Goal: Task Accomplishment & Management: Use online tool/utility

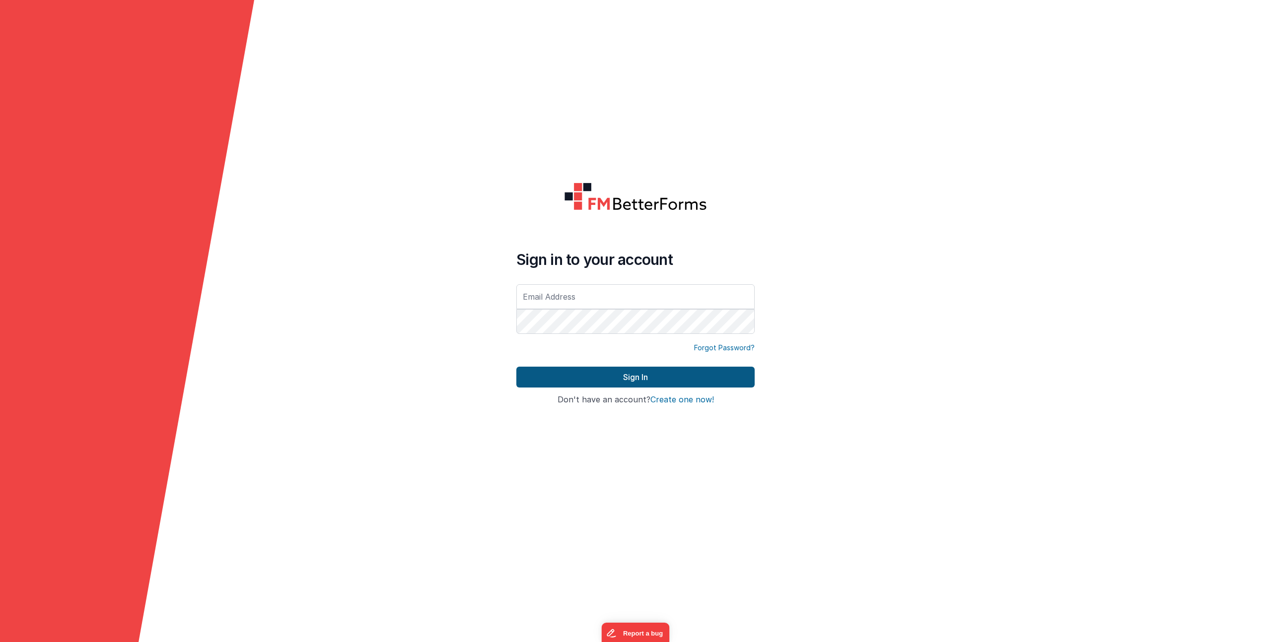
type input "[EMAIL_ADDRESS][DOMAIN_NAME]"
click at [605, 373] on button "Sign In" at bounding box center [635, 377] width 238 height 21
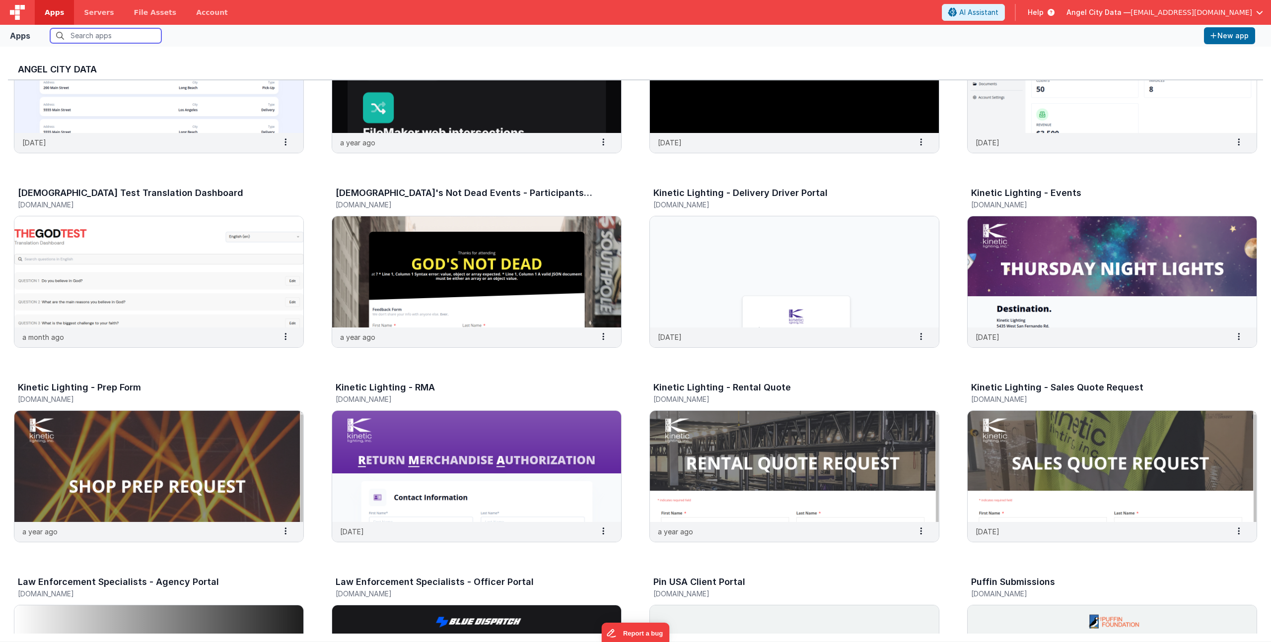
scroll to position [802, 0]
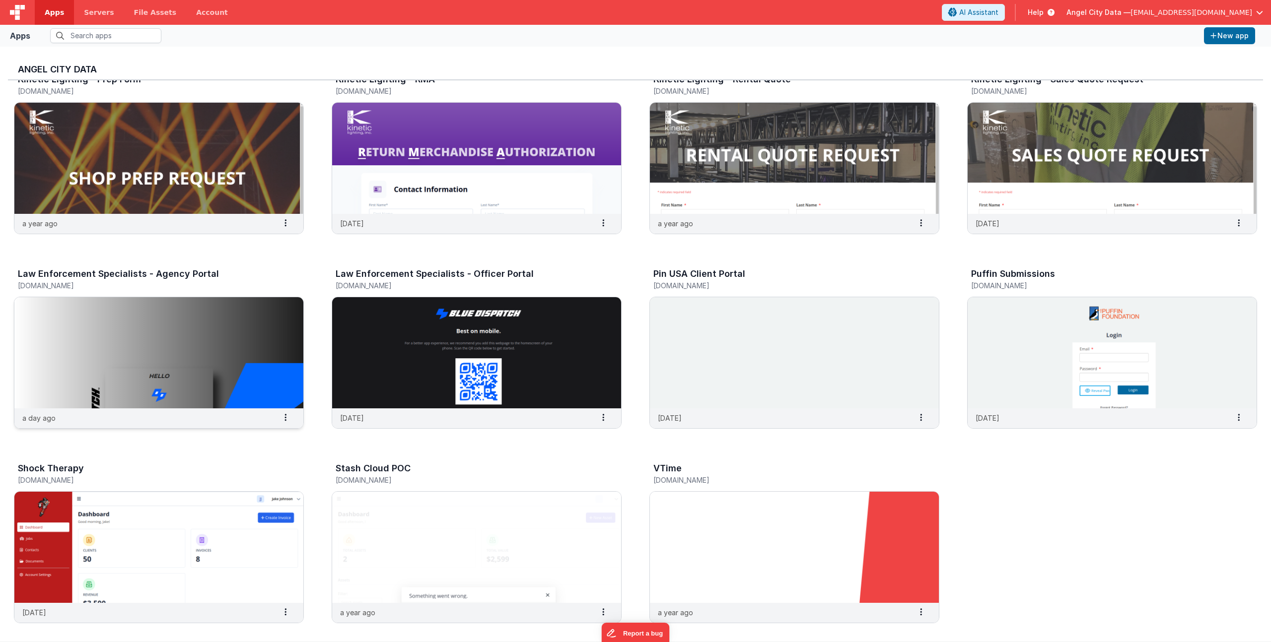
click at [156, 273] on h3 "Law Enforcement Specialists - Agency Portal" at bounding box center [118, 274] width 201 height 10
click at [110, 334] on img at bounding box center [158, 352] width 289 height 111
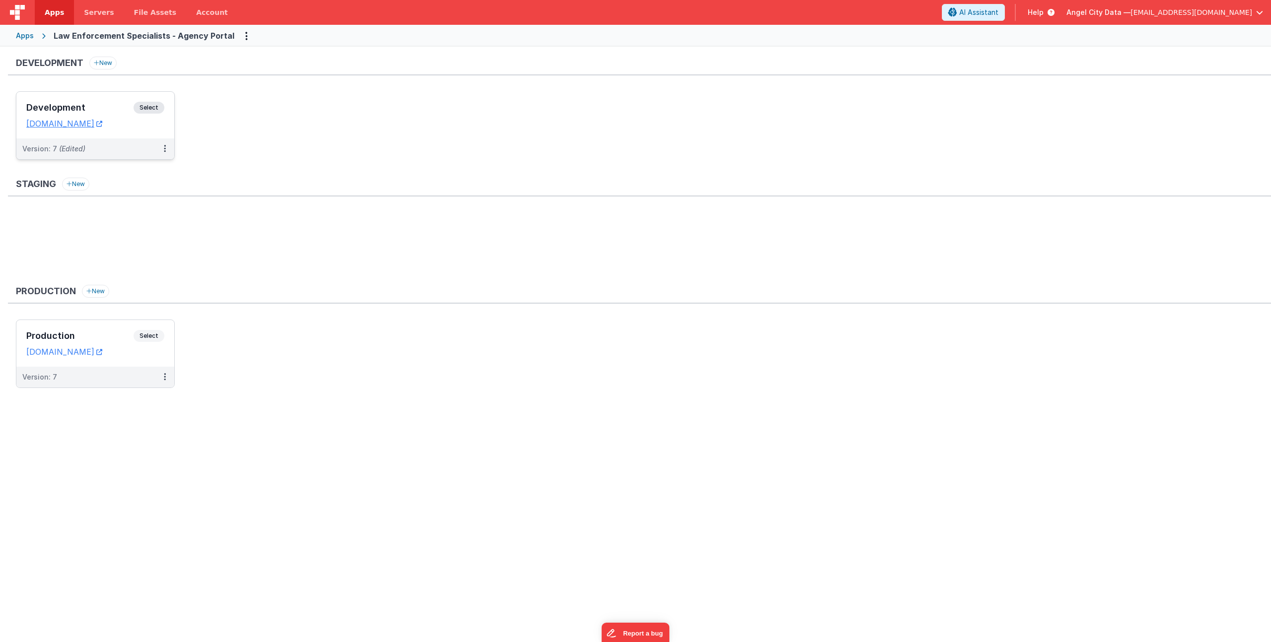
click at [108, 105] on h3 "Development" at bounding box center [79, 108] width 107 height 10
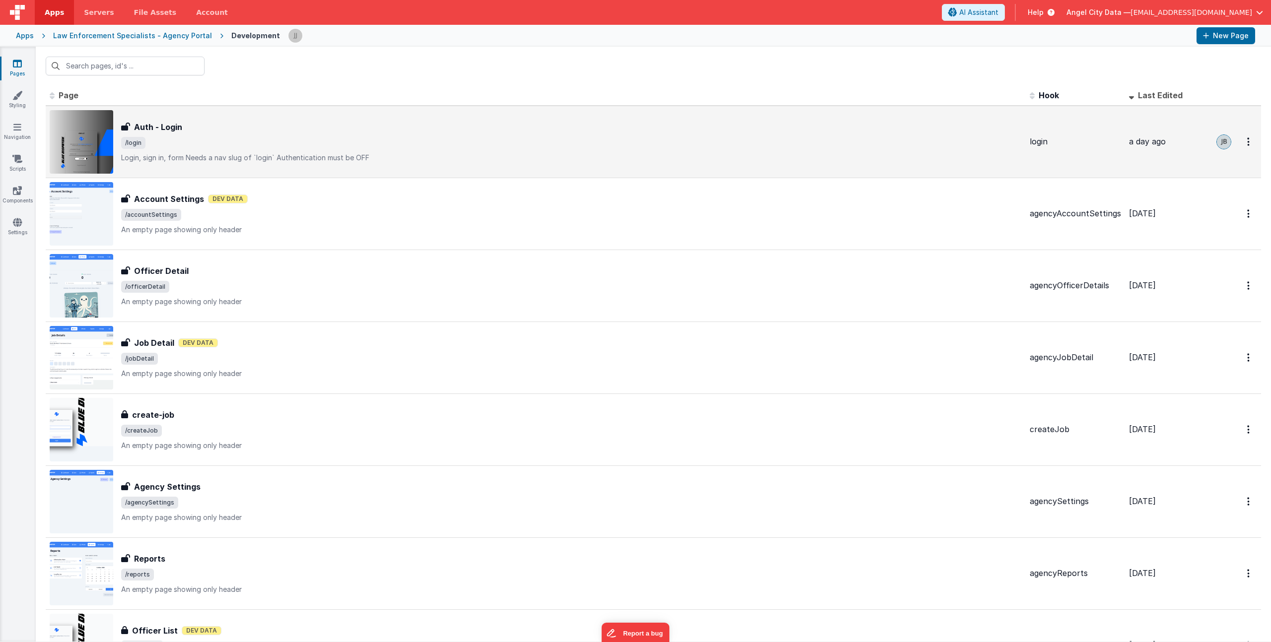
click at [266, 134] on div "Auth - Login Auth - Login /login Login, sign in, formNeeds a nav slug of `logi…" at bounding box center [571, 142] width 900 height 42
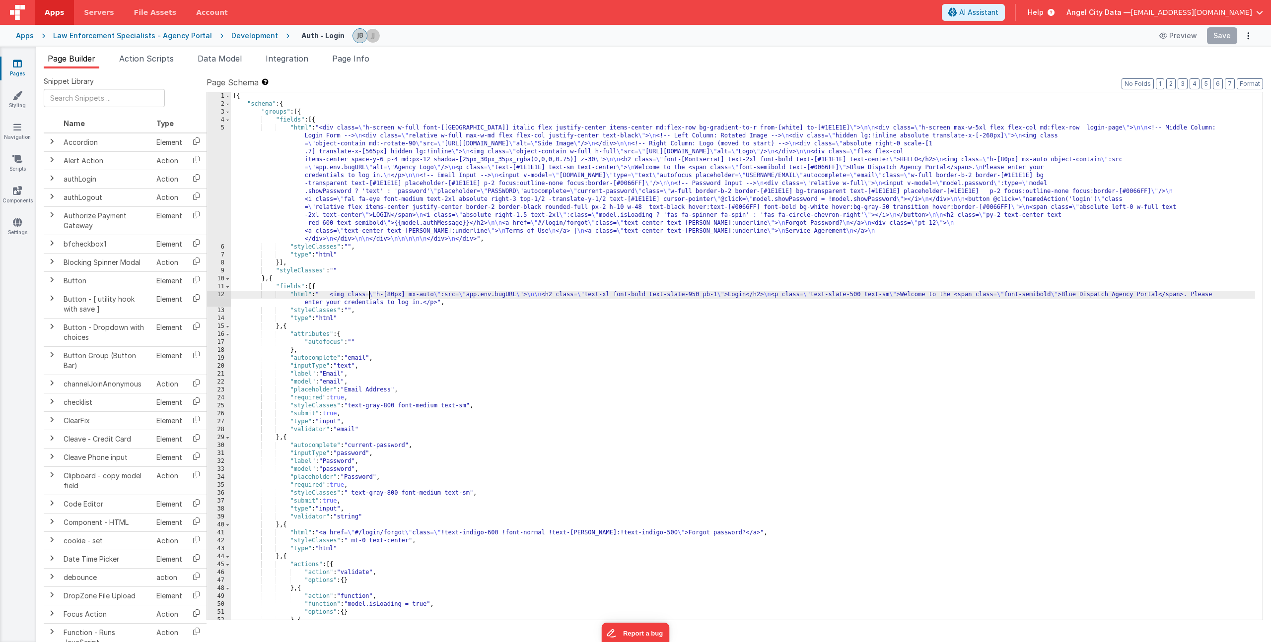
click at [368, 297] on div "[{ "schema" : { "groups" : [{ "fields" : [{ "html" : "<div class= \" h-screen w…" at bounding box center [743, 364] width 1024 height 544
click at [211, 294] on div "12" at bounding box center [219, 299] width 24 height 16
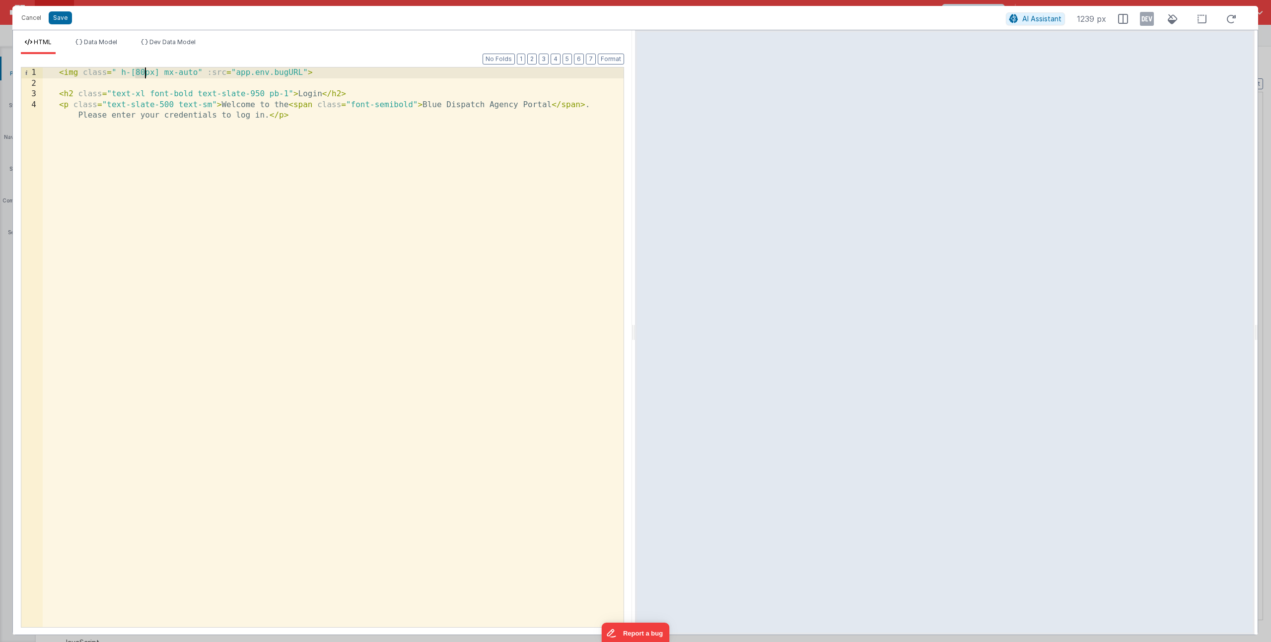
drag, startPoint x: 137, startPoint y: 72, endPoint x: 144, endPoint y: 72, distance: 7.5
click at [144, 72] on div "< img class = " h-[80px] mx-auto" :src = "app.env.bugURL" > < h2 class = "text-…" at bounding box center [333, 364] width 581 height 592
click at [66, 17] on button "Save" at bounding box center [60, 17] width 23 height 13
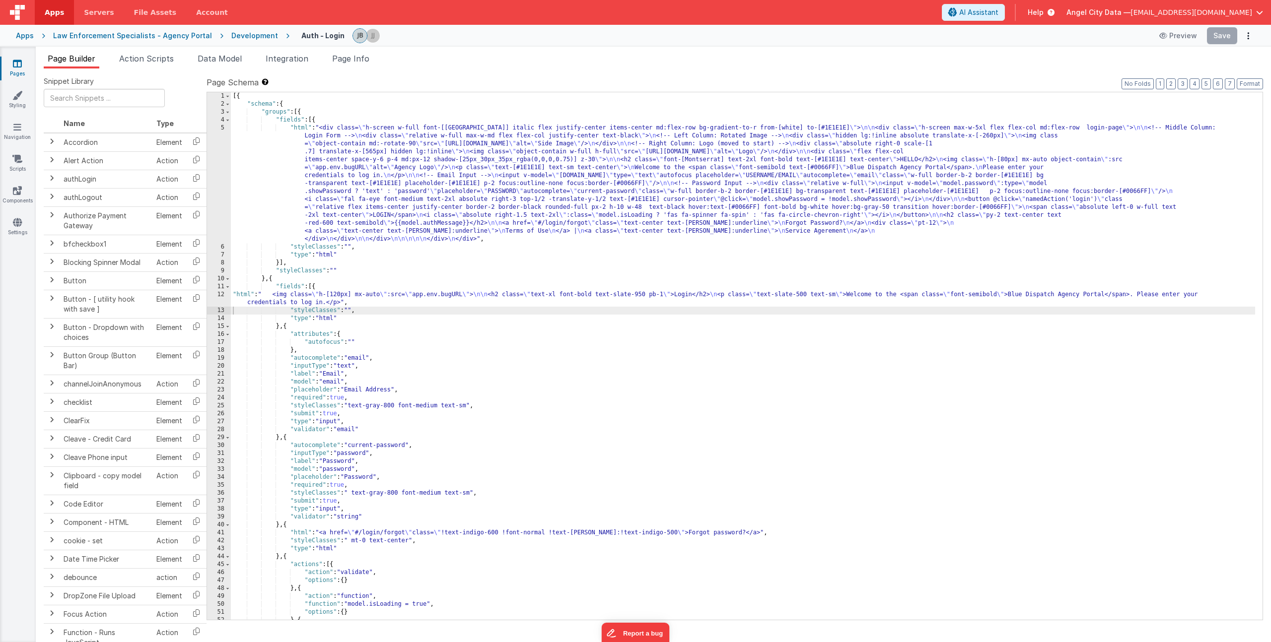
click at [881, 83] on label "Page Schema Shortcuts: Find: command-f Fold: command-option-L Unfold: command-o…" at bounding box center [735, 82] width 1056 height 12
click at [372, 203] on div "[{ "schema" : { "groups" : [{ "fields" : [{ "html" : "<div class= \" h-screen w…" at bounding box center [743, 364] width 1024 height 544
click at [384, 297] on div "[{ "schema" : { "groups" : [{ "fields" : [{ "html" : "<div class= \" h-screen w…" at bounding box center [743, 364] width 1024 height 544
click at [395, 295] on div "[{ "schema" : { "groups" : [{ "fields" : [{ "html" : "<div class= \" h-screen w…" at bounding box center [743, 364] width 1024 height 544
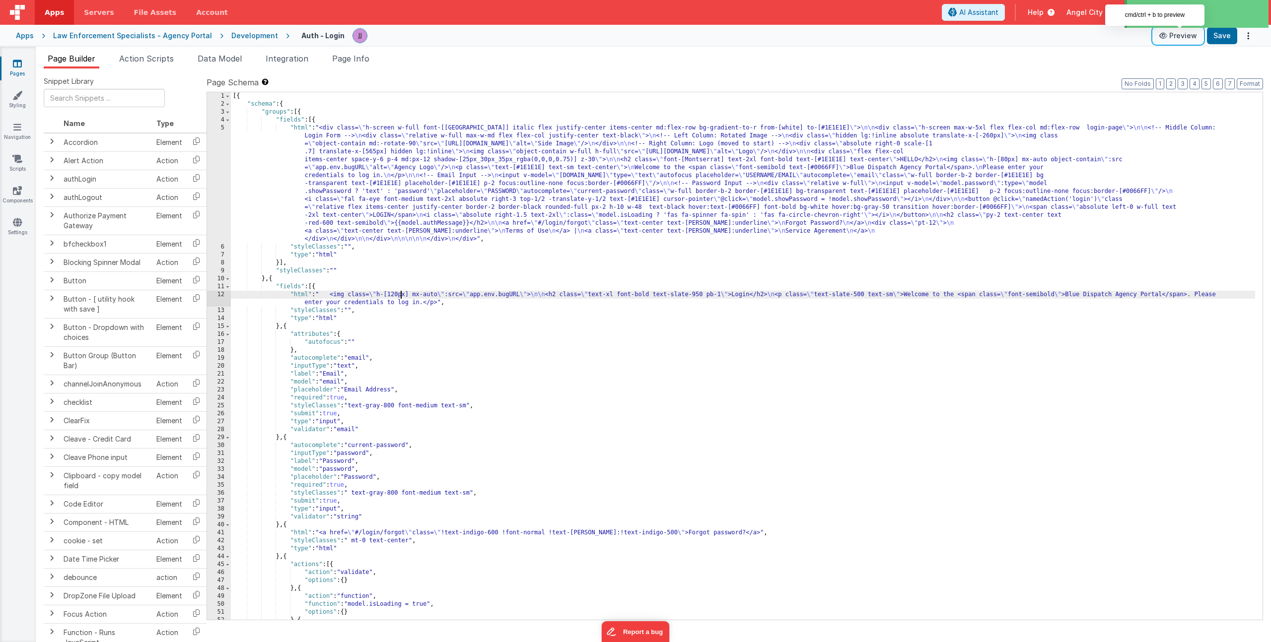
click at [1167, 38] on icon at bounding box center [1164, 35] width 10 height 7
click at [402, 295] on div "[{ "schema" : { "groups" : [{ "fields" : [{ "html" : "<div class= \" h-screen w…" at bounding box center [743, 364] width 1024 height 544
click at [327, 293] on div "[{ "schema" : { "groups" : [{ "fields" : [{ "html" : "<div class= \" h-screen w…" at bounding box center [743, 364] width 1024 height 544
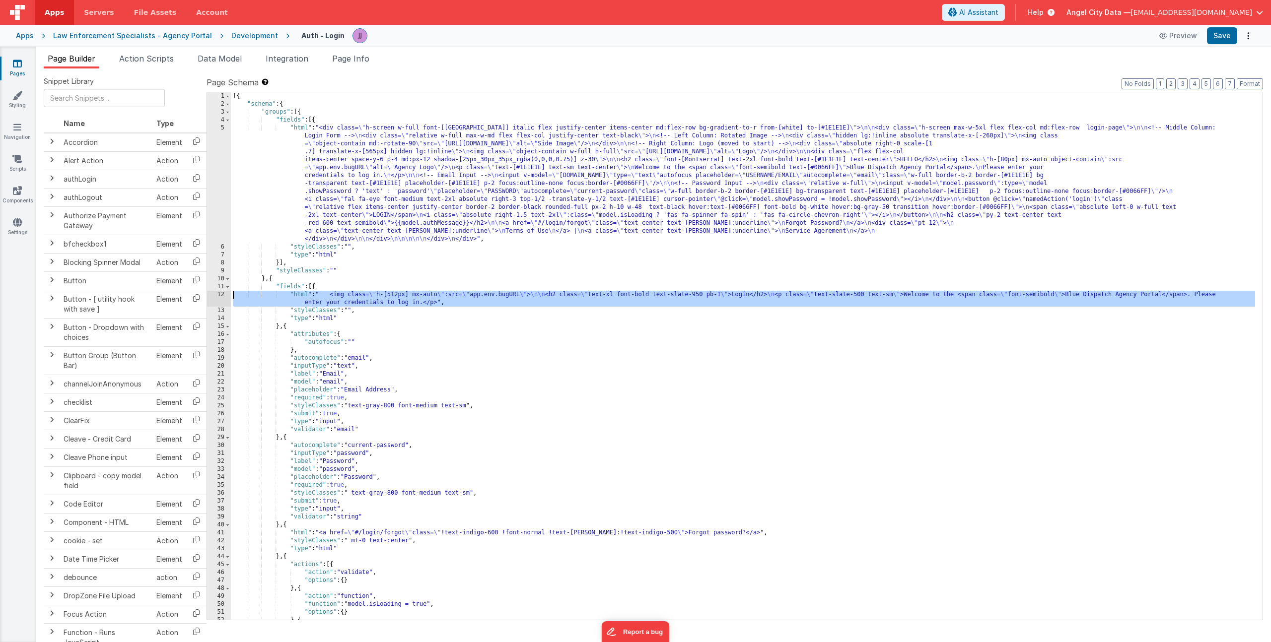
click at [221, 294] on div "12" at bounding box center [219, 299] width 24 height 16
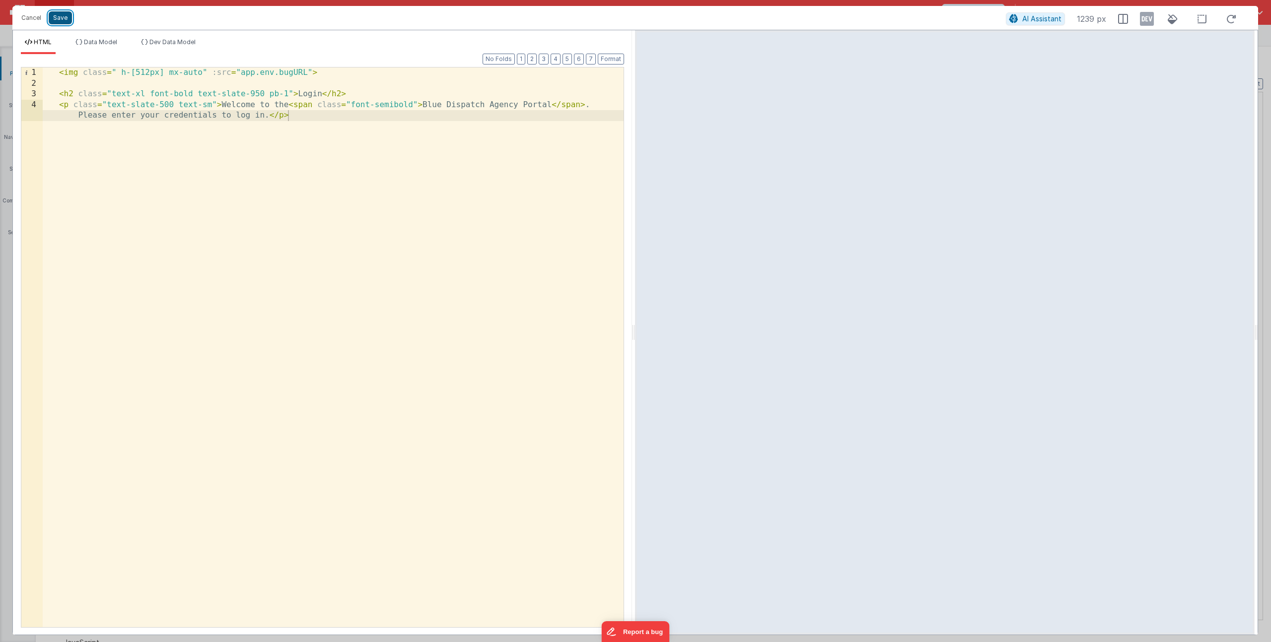
click at [67, 18] on button "Save" at bounding box center [60, 17] width 23 height 13
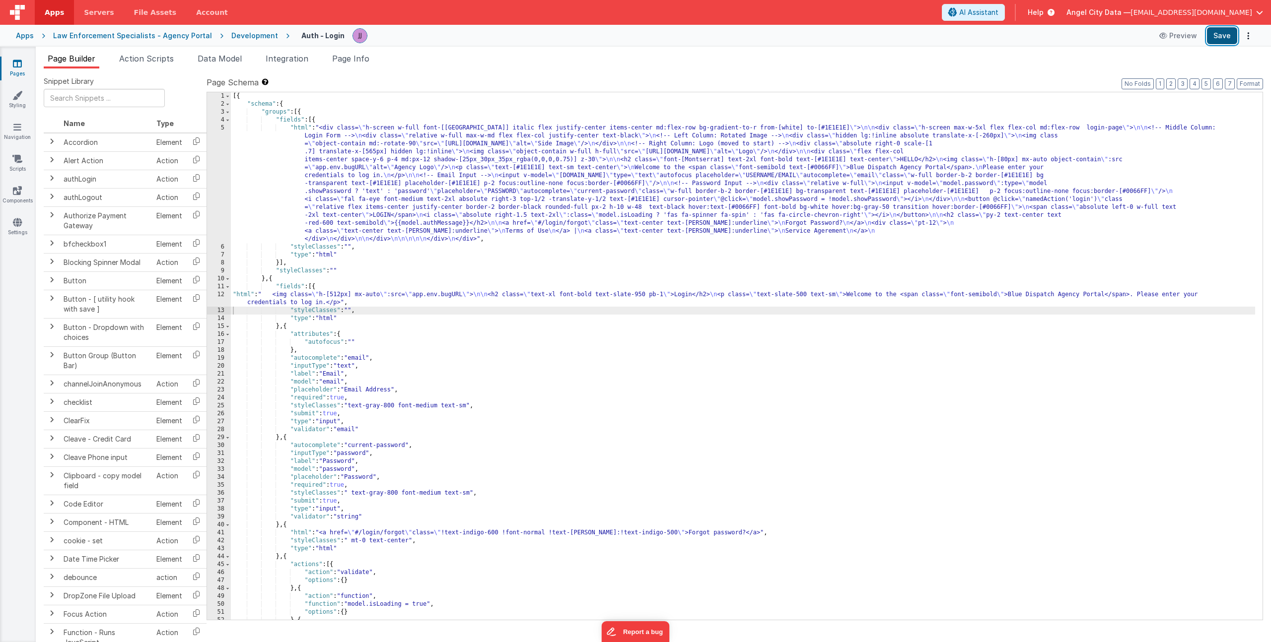
click at [1227, 37] on button "Save" at bounding box center [1222, 35] width 30 height 17
click at [587, 245] on div "[{ "schema" : { "groups" : [{ "fields" : [{ "html" : "<div class= \" h-screen w…" at bounding box center [743, 364] width 1024 height 544
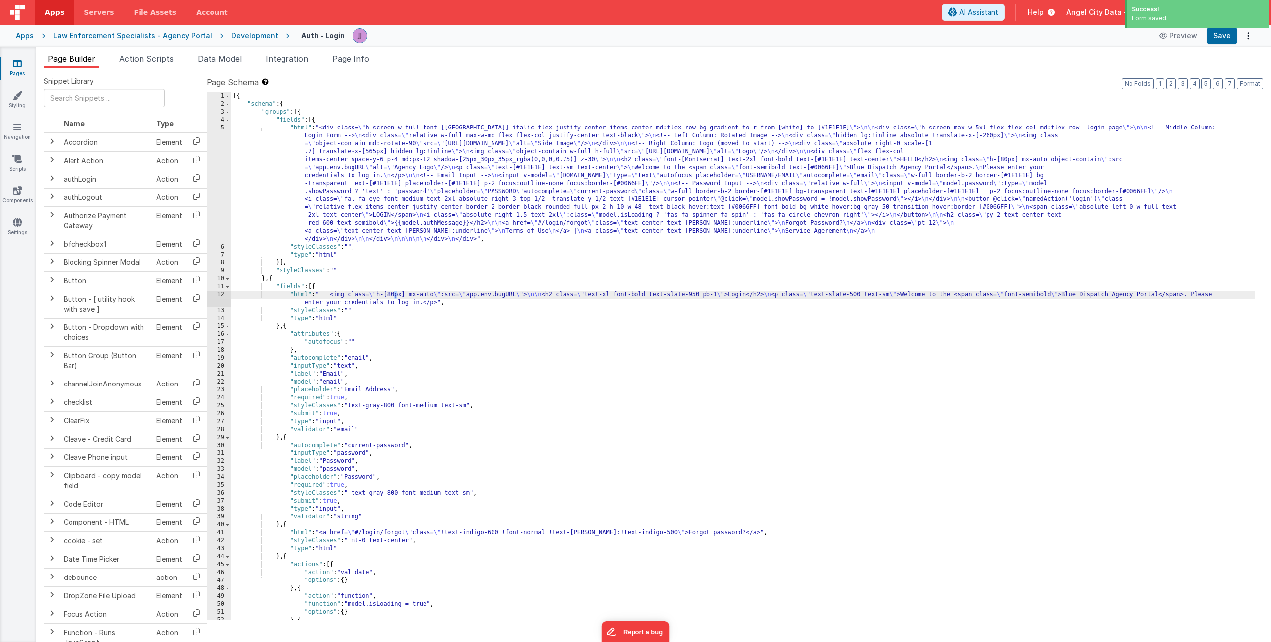
click at [428, 186] on div "[{ "schema" : { "groups" : [{ "fields" : [{ "html" : "<div class= \" h-screen w…" at bounding box center [743, 364] width 1024 height 544
click at [213, 163] on div "5" at bounding box center [219, 183] width 24 height 119
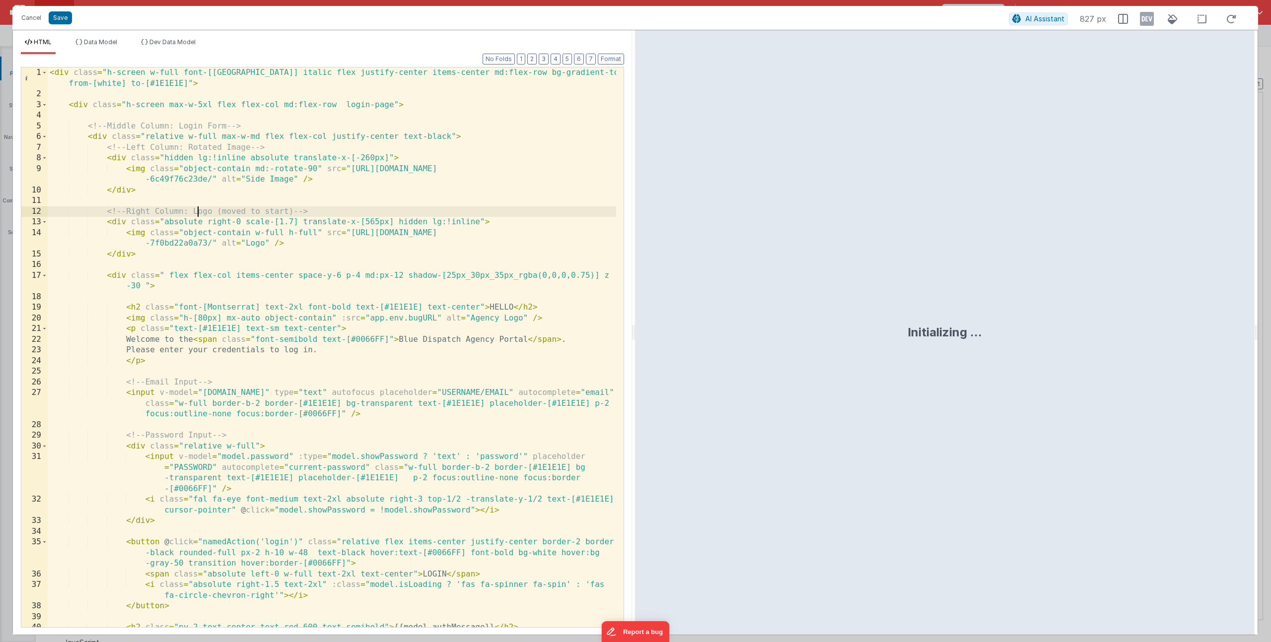
click at [200, 210] on div "< div class = "h-screen w-full font-[Montserrat] italic flex justify-center ite…" at bounding box center [332, 364] width 568 height 592
click at [288, 233] on div "< div class = "h-screen w-full font-[Montserrat] italic flex justify-center ite…" at bounding box center [332, 364] width 568 height 592
click at [289, 221] on div "< div class = "h-screen w-full font-[Montserrat] italic flex justify-center ite…" at bounding box center [332, 364] width 568 height 592
drag, startPoint x: 294, startPoint y: 222, endPoint x: 278, endPoint y: 223, distance: 15.4
click at [278, 223] on div "< div class = "h-screen w-full font-[Montserrat] italic flex justify-center ite…" at bounding box center [332, 364] width 568 height 592
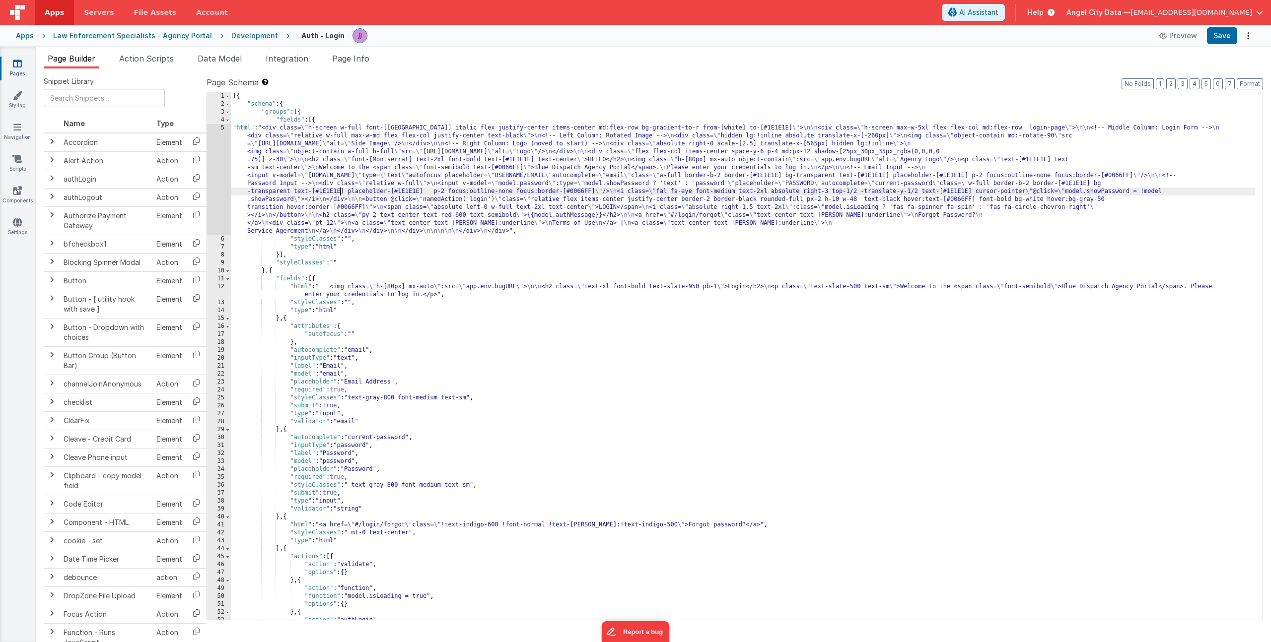
click at [340, 194] on div "[{ "schema" : { "groups" : [{ "fields" : [{ "html" : "<div class= \" h-screen w…" at bounding box center [743, 364] width 1024 height 544
click at [222, 174] on div "5" at bounding box center [219, 179] width 24 height 111
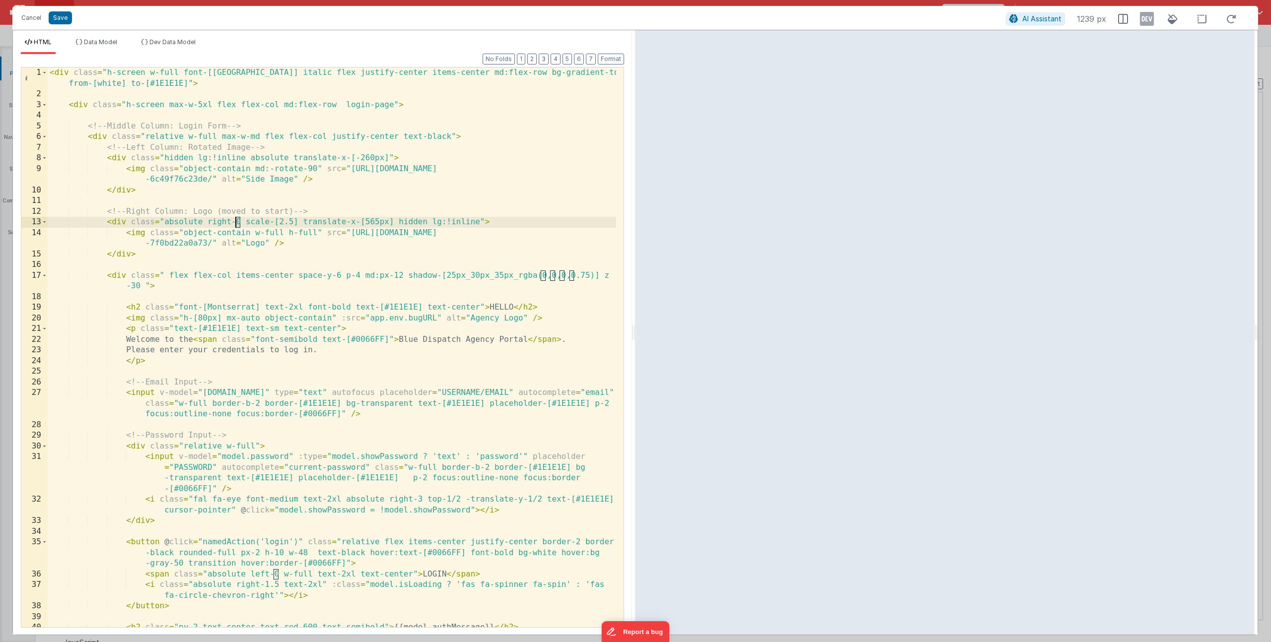
click at [236, 220] on div "< div class = "h-screen w-full font-[Montserrat] italic flex justify-center ite…" at bounding box center [332, 364] width 568 height 592
drag, startPoint x: 377, startPoint y: 222, endPoint x: 363, endPoint y: 223, distance: 14.4
click at [363, 223] on div "< div class = "h-screen w-full font-[Montserrat] italic flex justify-center ite…" at bounding box center [332, 364] width 568 height 592
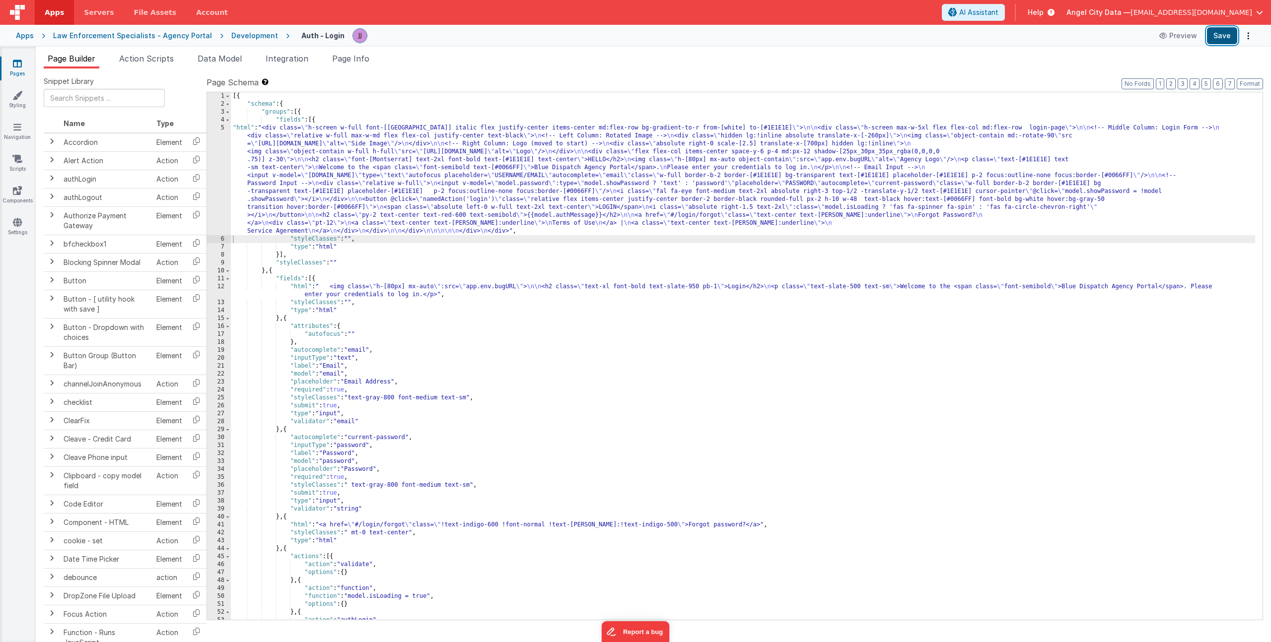
click at [1225, 36] on button "Save" at bounding box center [1222, 35] width 30 height 17
click at [347, 178] on div "[{ "schema" : { "groups" : [{ "fields" : [{ "html" : "<div class= \" h-screen w…" at bounding box center [743, 364] width 1024 height 544
click at [217, 172] on div "5" at bounding box center [219, 179] width 24 height 111
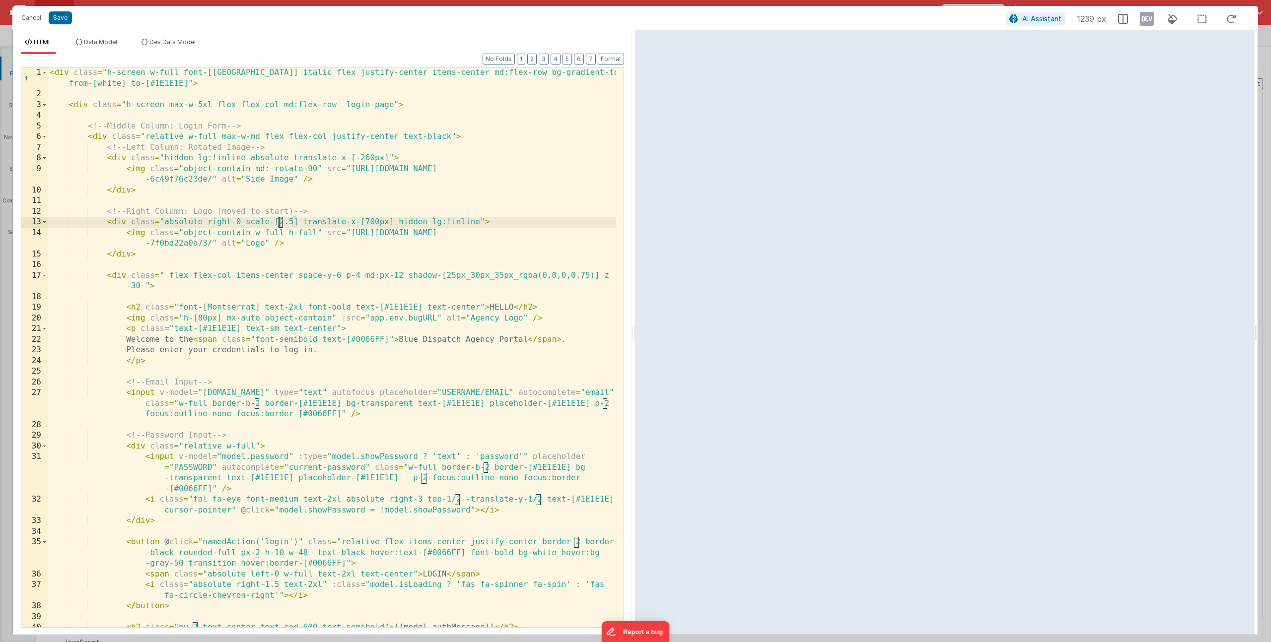
click at [280, 222] on div "< div class = "h-screen w-full font-[Montserrat] italic flex justify-center ite…" at bounding box center [332, 364] width 568 height 592
drag, startPoint x: 376, startPoint y: 221, endPoint x: 364, endPoint y: 220, distance: 11.5
click at [364, 220] on div "< div class = "h-screen w-full font-[Montserrat] italic flex justify-center ite…" at bounding box center [332, 364] width 568 height 592
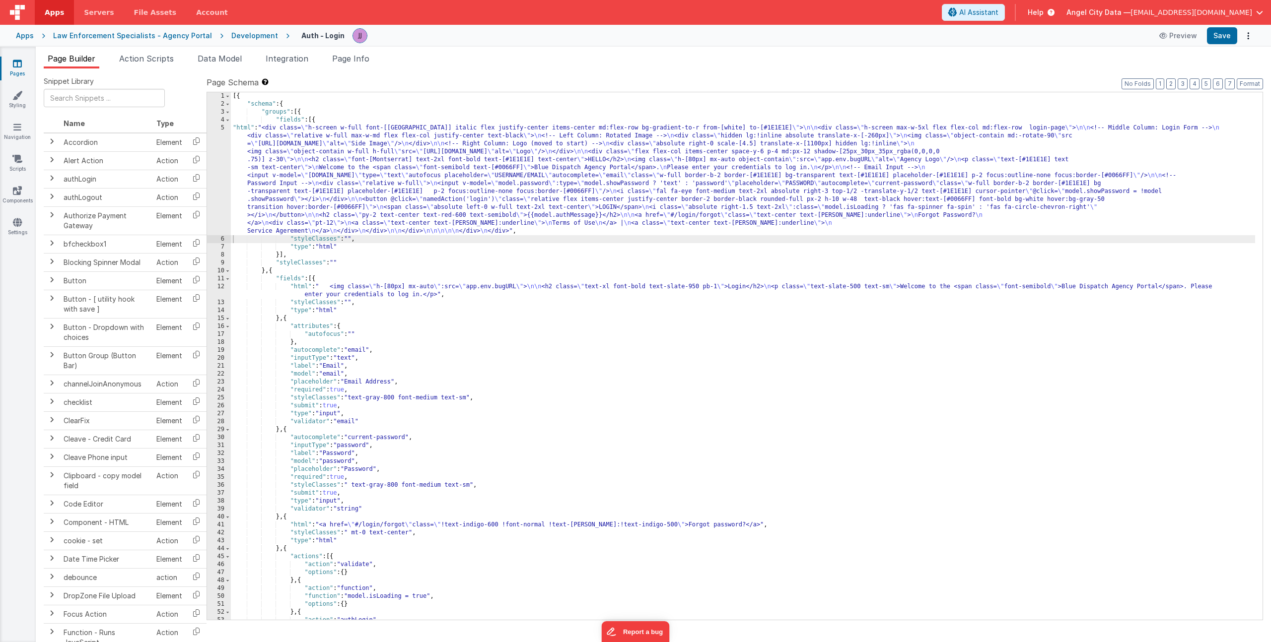
click at [372, 173] on div "[{ "schema" : { "groups" : [{ "fields" : [{ "html" : "<div class= \" h-screen w…" at bounding box center [743, 364] width 1024 height 544
click at [222, 162] on div "5" at bounding box center [219, 179] width 24 height 111
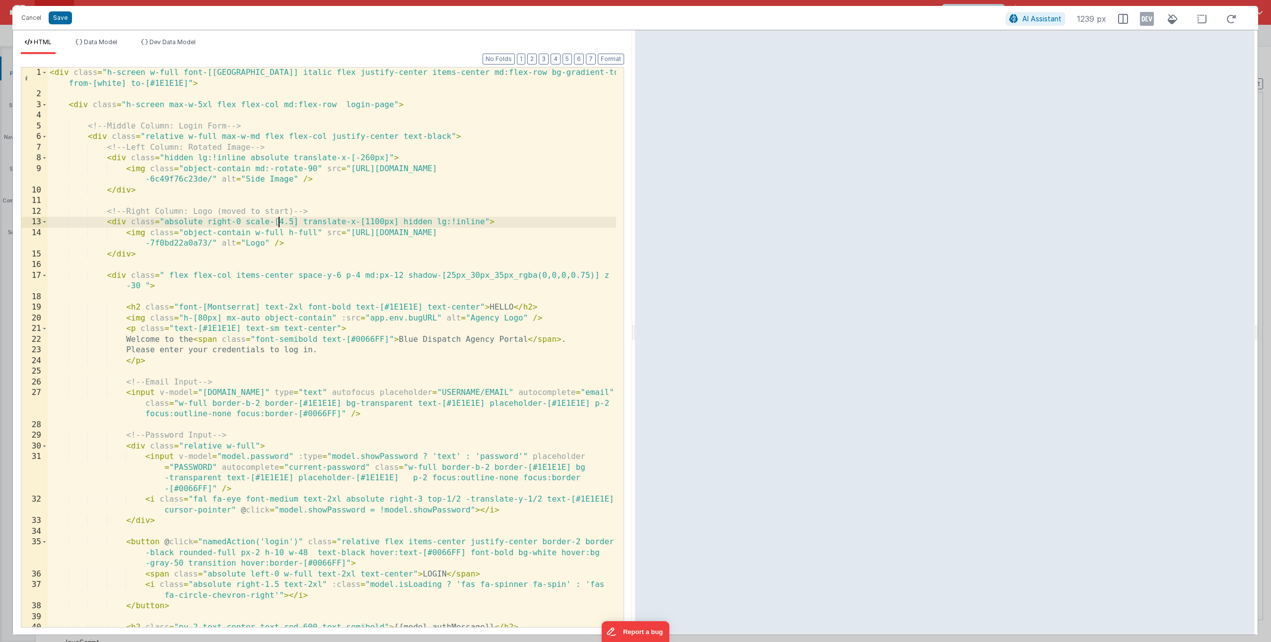
click at [280, 220] on div "< div class = "h-screen w-full font-[Montserrat] italic flex justify-center ite…" at bounding box center [332, 364] width 568 height 592
click at [293, 221] on div "< div class = "h-screen w-full font-[Montserrat] italic flex justify-center ite…" at bounding box center [332, 364] width 568 height 592
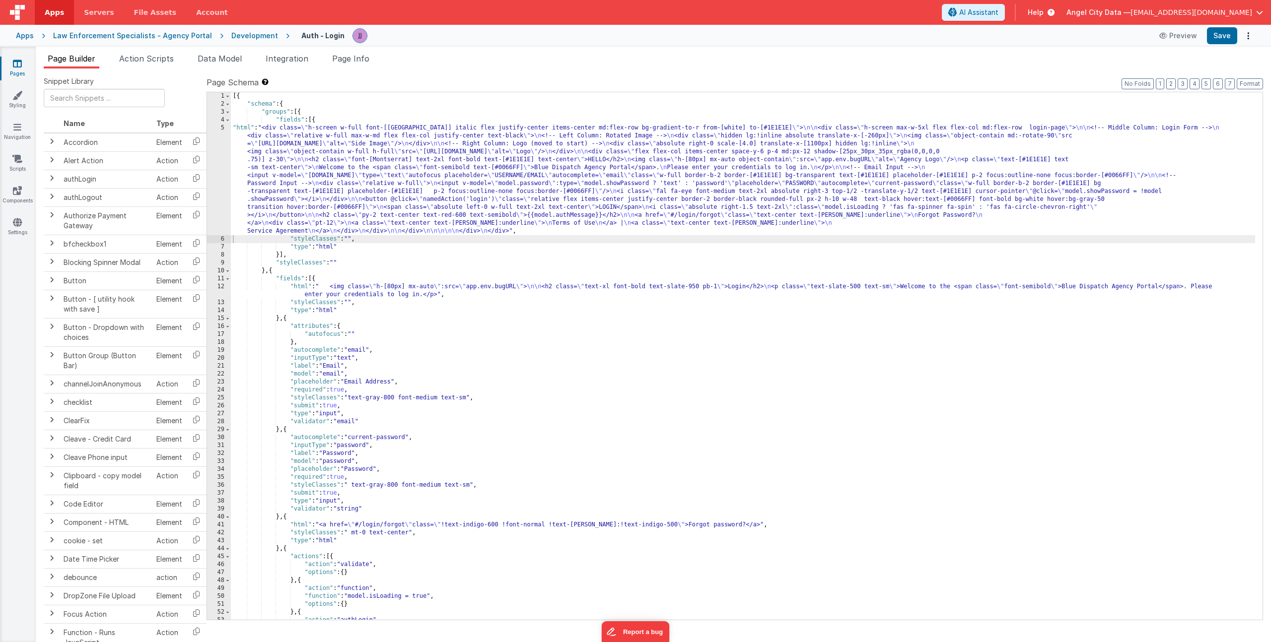
click at [303, 180] on div "[{ "schema" : { "groups" : [{ "fields" : [{ "html" : "<div class= \" h-screen w…" at bounding box center [743, 364] width 1024 height 544
click at [218, 169] on div "5" at bounding box center [219, 179] width 24 height 111
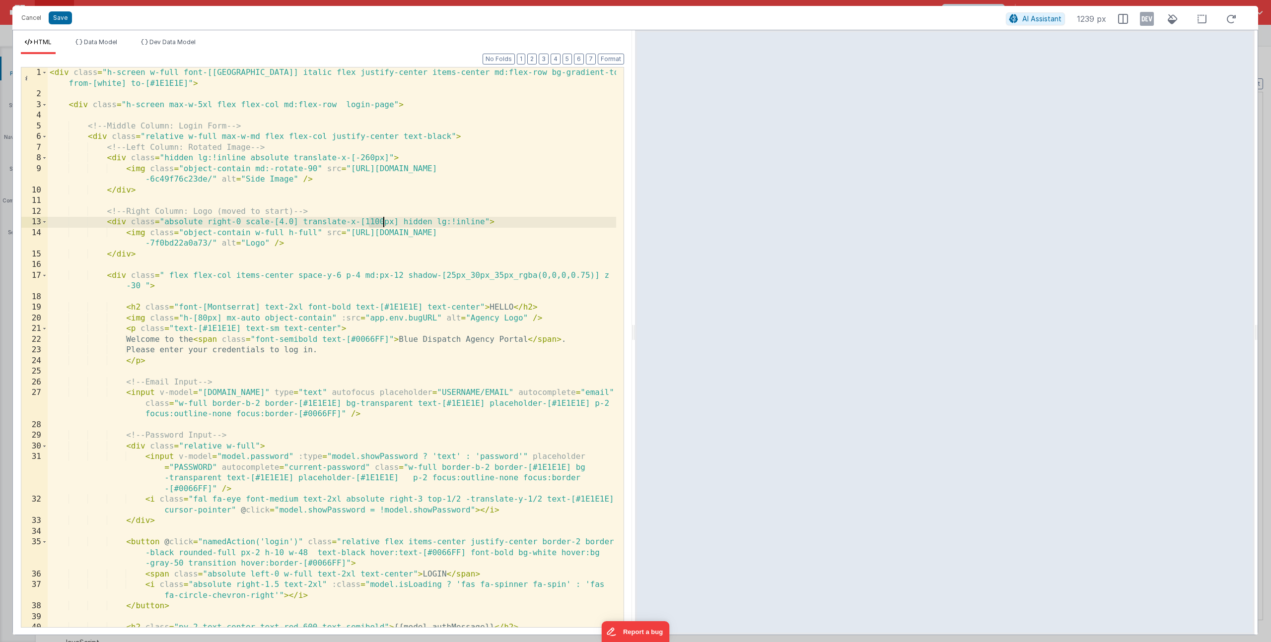
drag, startPoint x: 370, startPoint y: 222, endPoint x: 383, endPoint y: 221, distance: 13.4
click at [383, 221] on div "< div class = "h-screen w-full font-[Montserrat] italic flex justify-center ite…" at bounding box center [332, 364] width 568 height 592
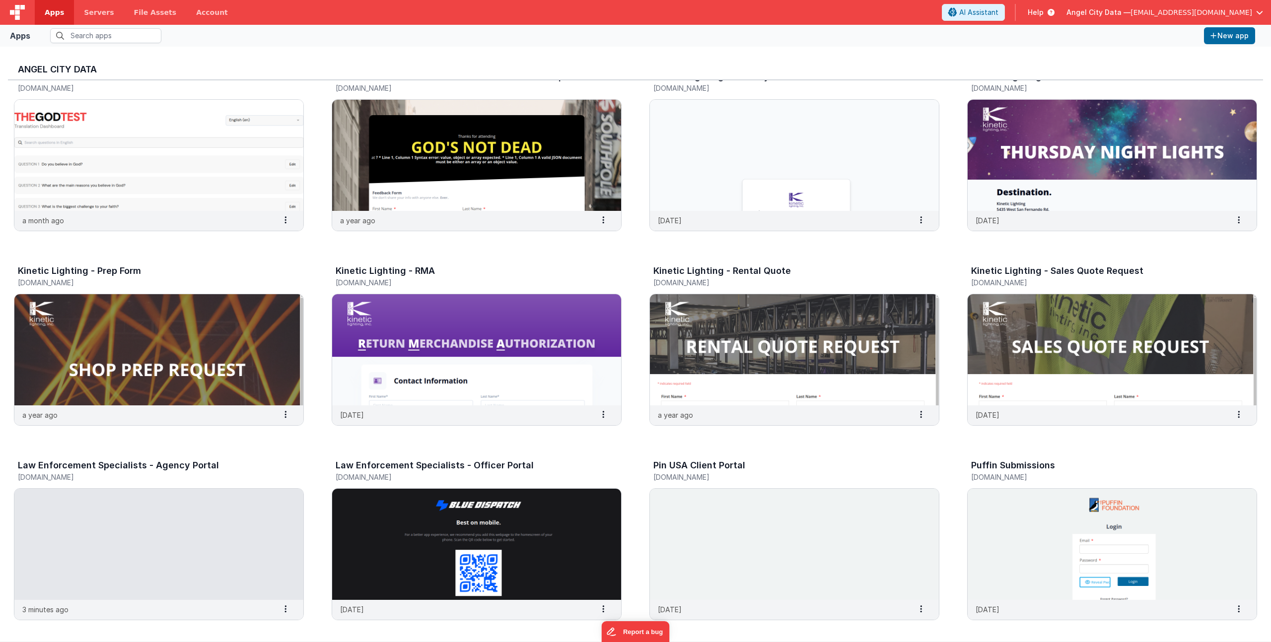
scroll to position [816, 0]
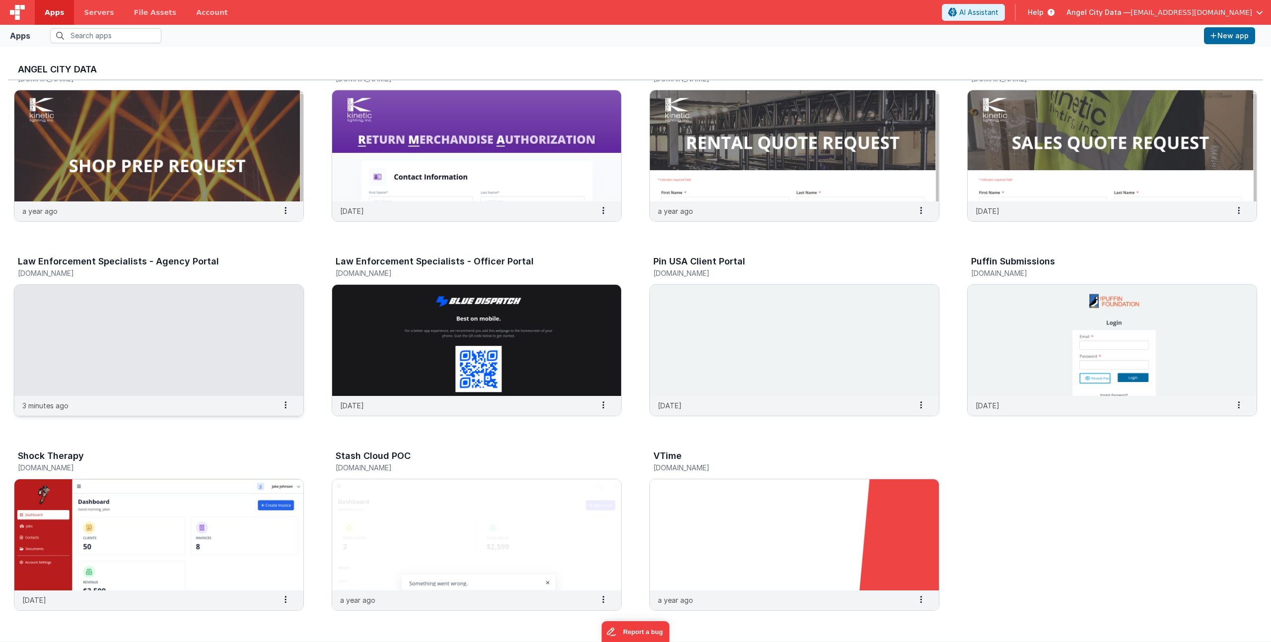
click at [121, 275] on h5 "[DOMAIN_NAME]" at bounding box center [148, 273] width 261 height 7
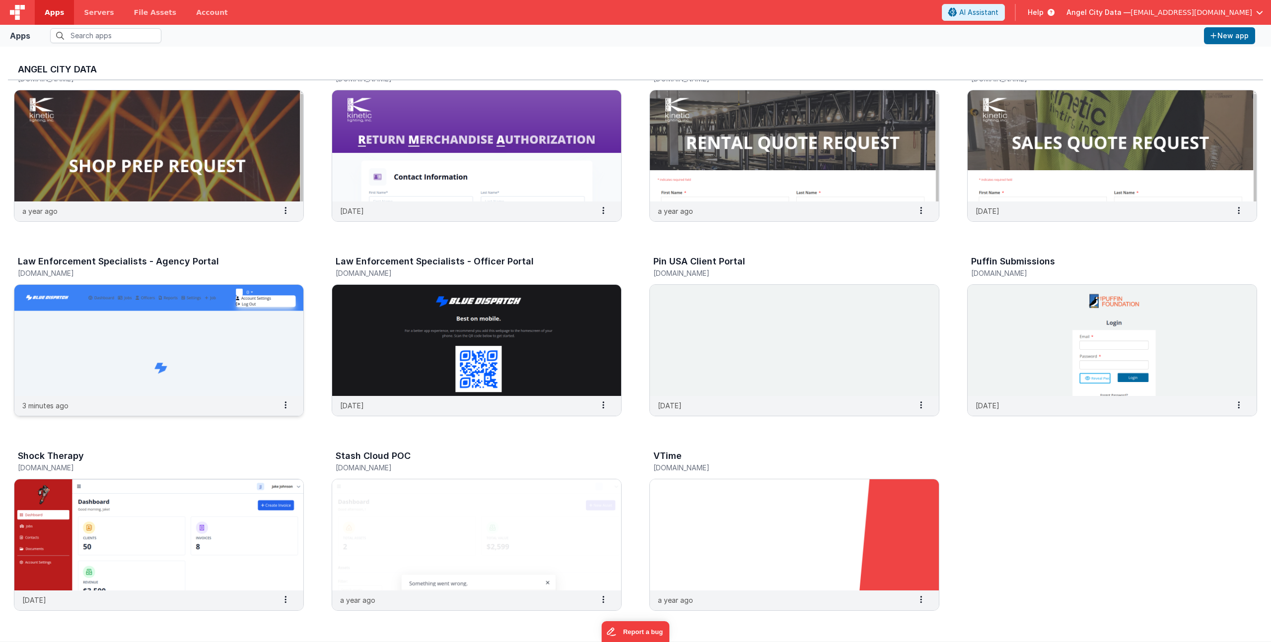
click at [119, 310] on img at bounding box center [158, 340] width 289 height 111
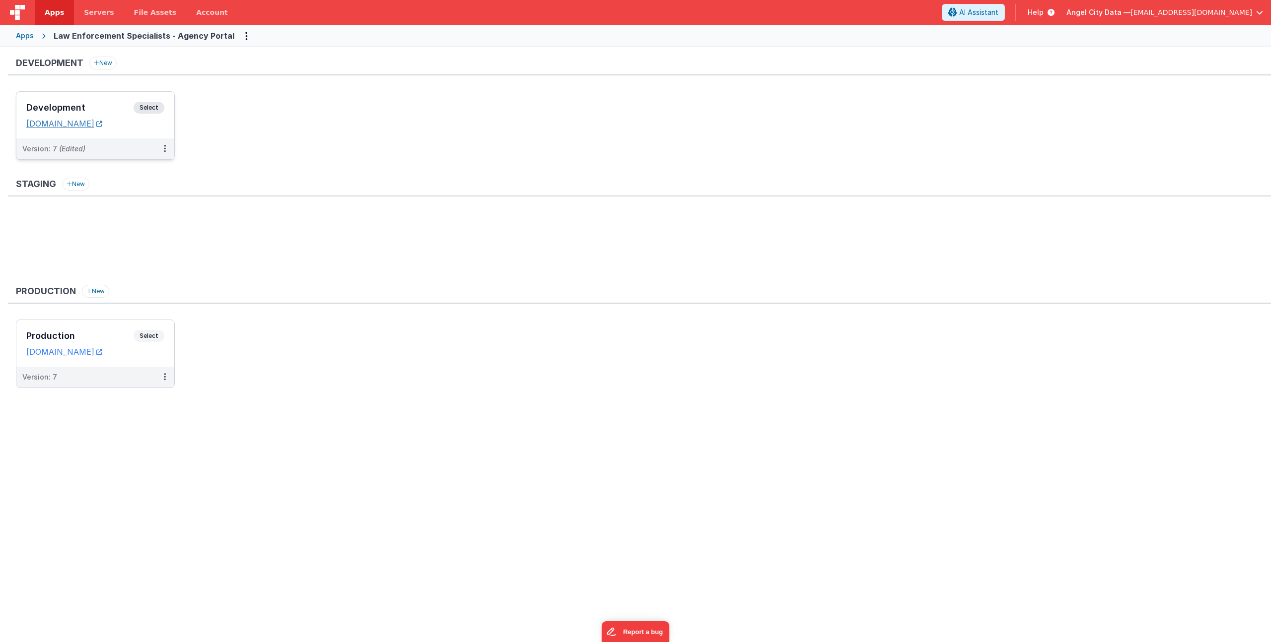
click at [68, 122] on link "[DOMAIN_NAME]" at bounding box center [64, 124] width 76 height 10
click at [99, 105] on h3 "Development" at bounding box center [79, 108] width 107 height 10
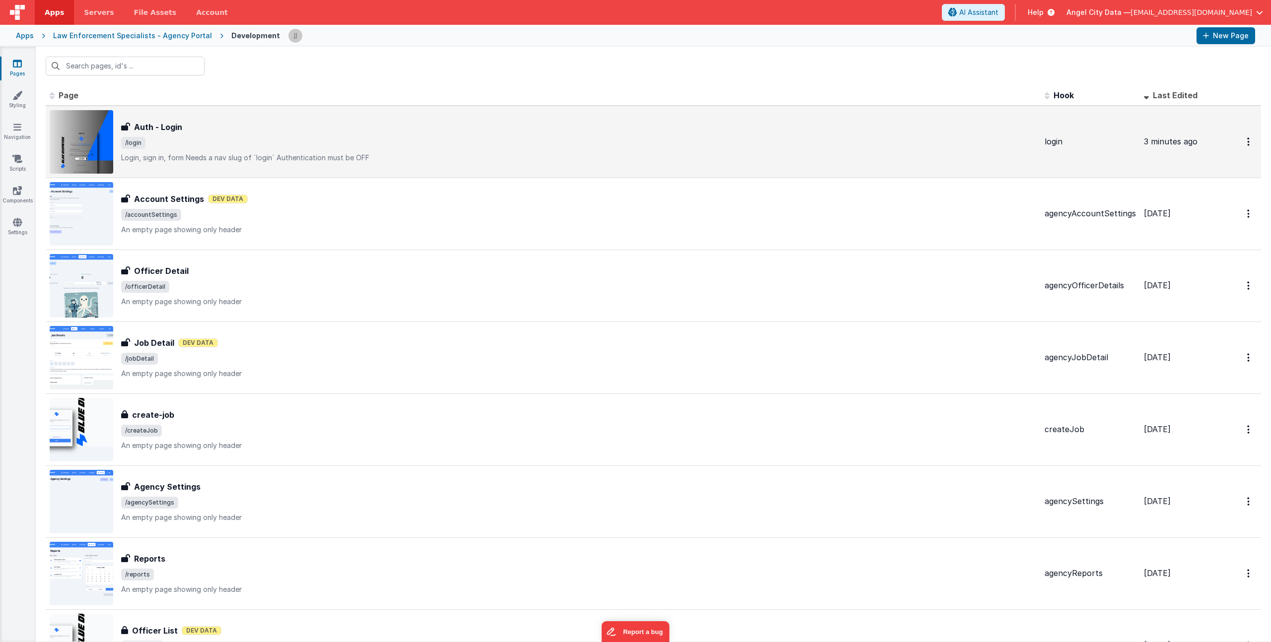
click at [304, 141] on span "/login" at bounding box center [578, 143] width 915 height 12
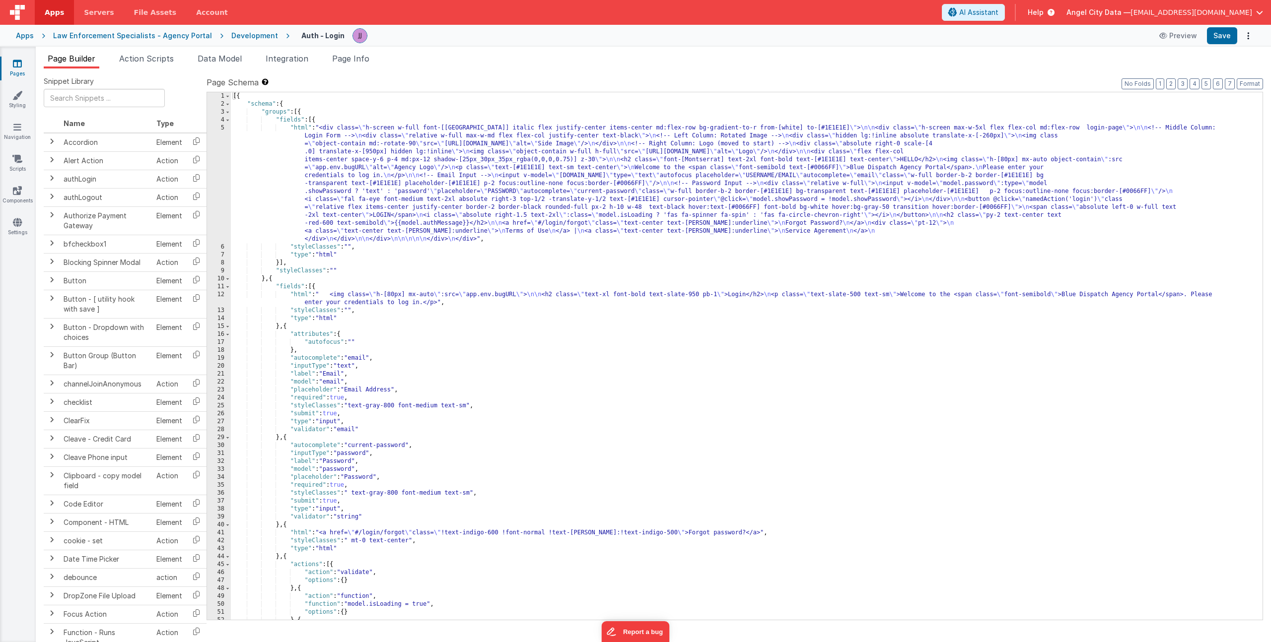
click at [375, 156] on div "[{ "schema" : { "groups" : [{ "fields" : [{ "html" : "<div class= \" h-screen w…" at bounding box center [743, 364] width 1024 height 544
click at [214, 164] on div "5" at bounding box center [219, 183] width 24 height 119
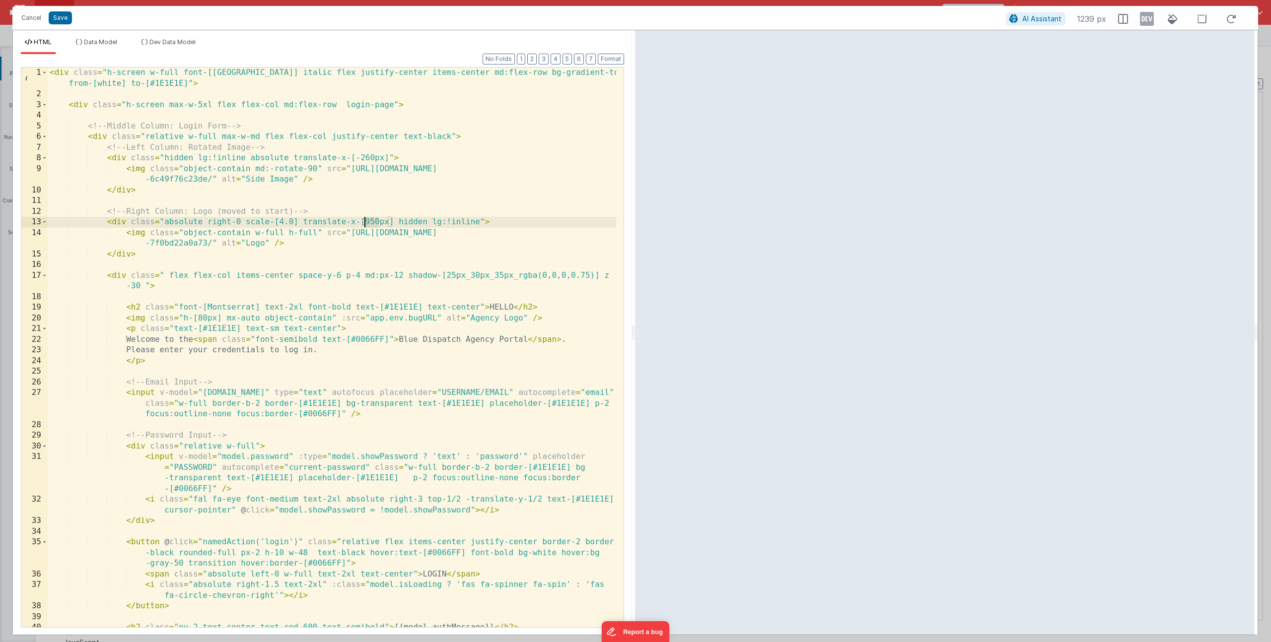
drag, startPoint x: 379, startPoint y: 222, endPoint x: 364, endPoint y: 225, distance: 14.6
click at [364, 225] on div "< div class = "h-screen w-full font-[Montserrat] italic flex justify-center ite…" at bounding box center [332, 364] width 568 height 592
click at [280, 222] on div "< div class = "h-screen w-full font-[Montserrat] italic flex justify-center ite…" at bounding box center [332, 364] width 568 height 592
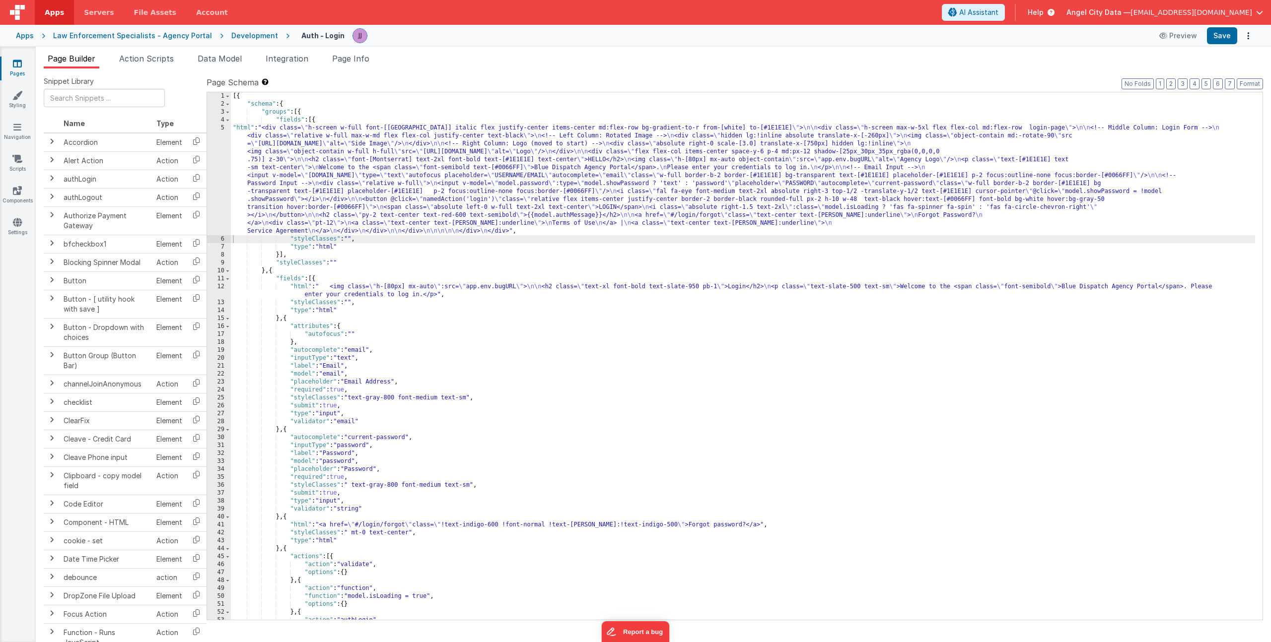
click at [237, 35] on div "Development" at bounding box center [254, 36] width 47 height 10
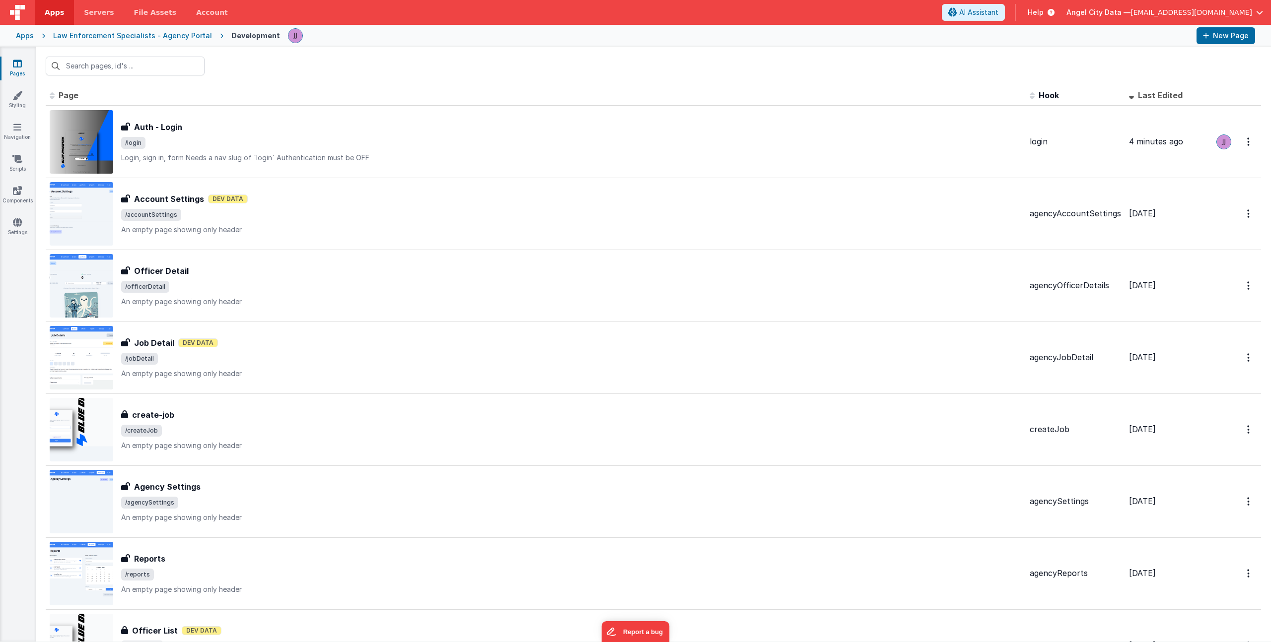
click at [157, 35] on div "Law Enforcement Specialists - Agency Portal" at bounding box center [132, 36] width 159 height 10
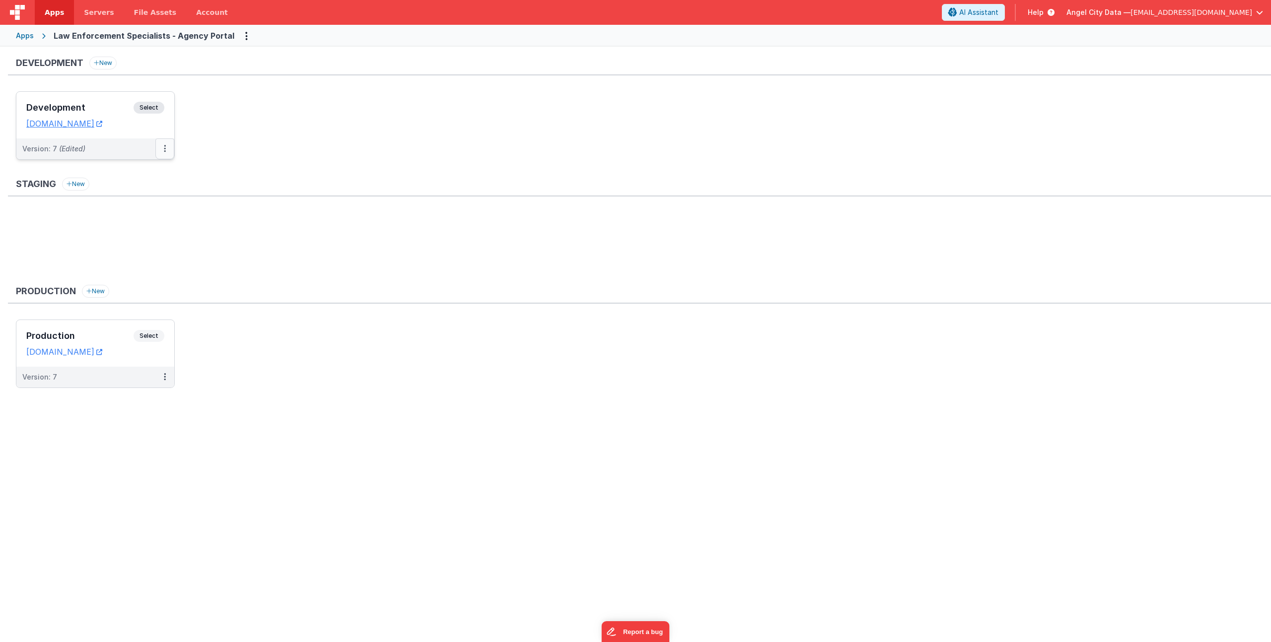
click at [162, 150] on button at bounding box center [164, 148] width 19 height 21
click at [140, 210] on link "Deploy..." at bounding box center [130, 207] width 87 height 18
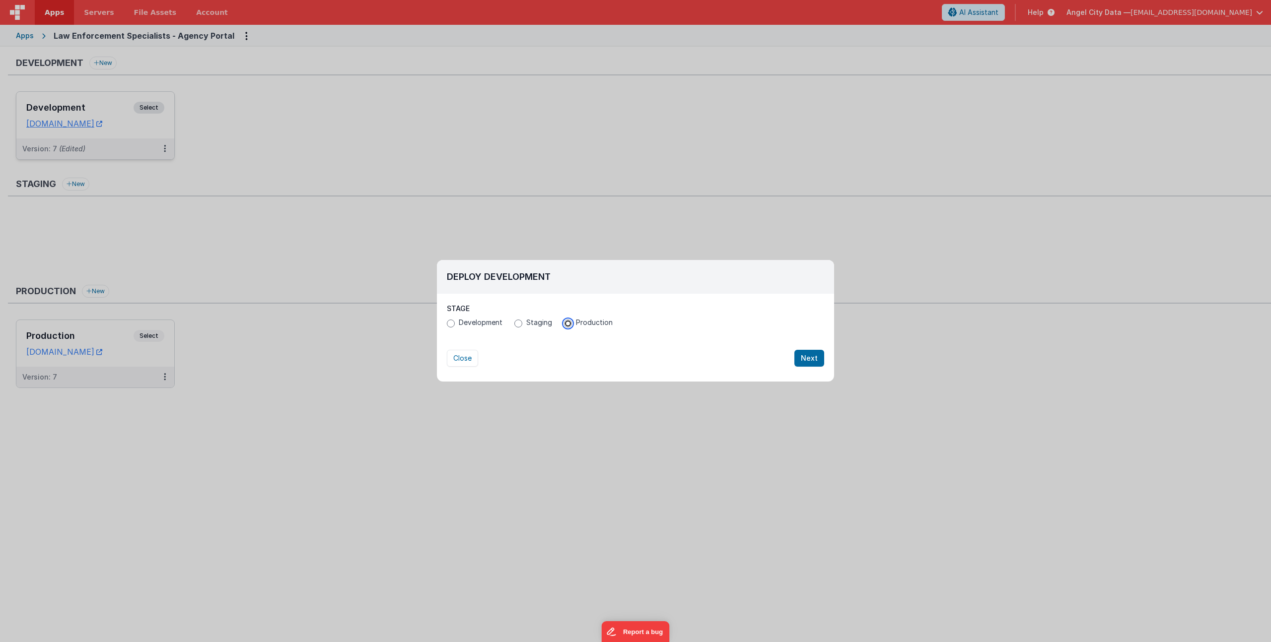
click at [567, 322] on input "Production" at bounding box center [568, 324] width 8 height 8
radio input "true"
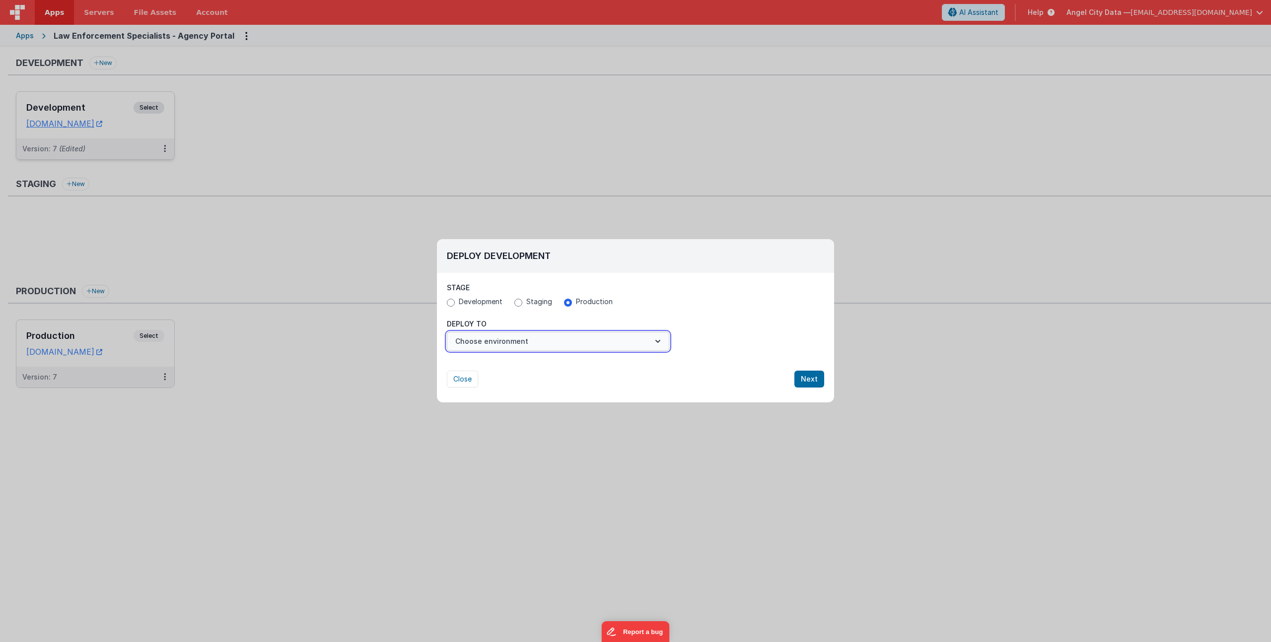
click at [557, 335] on button "Choose environment" at bounding box center [558, 341] width 222 height 19
click at [508, 365] on link "Production" at bounding box center [558, 366] width 222 height 18
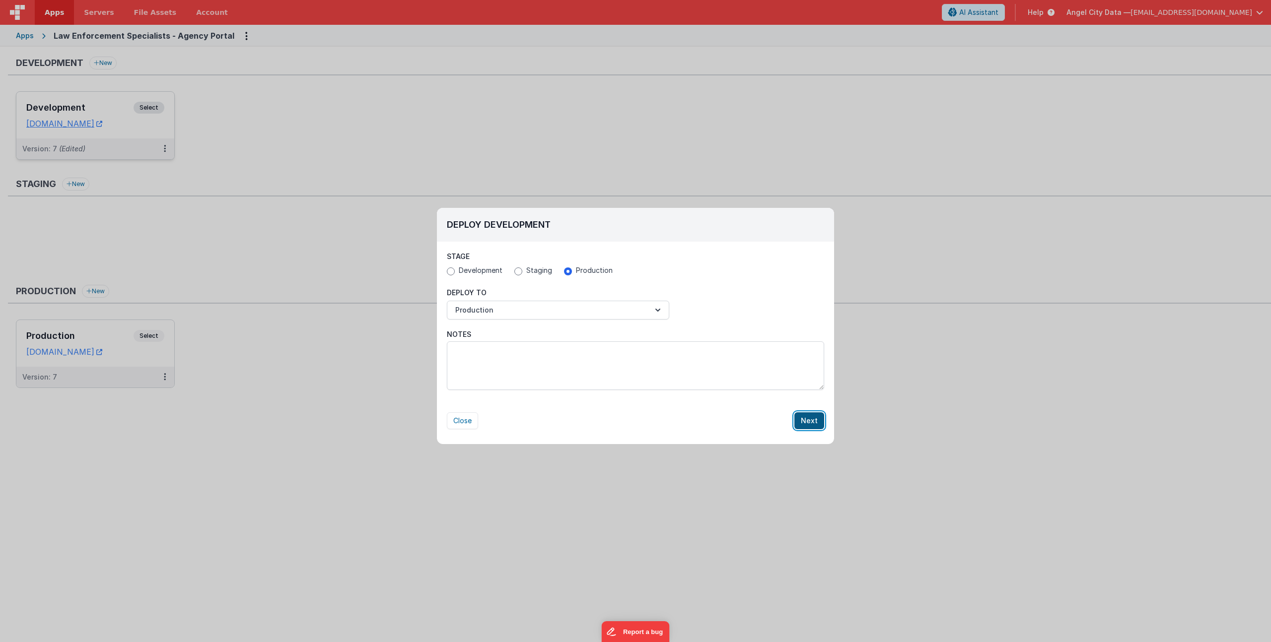
click at [813, 419] on button "Next" at bounding box center [809, 421] width 30 height 17
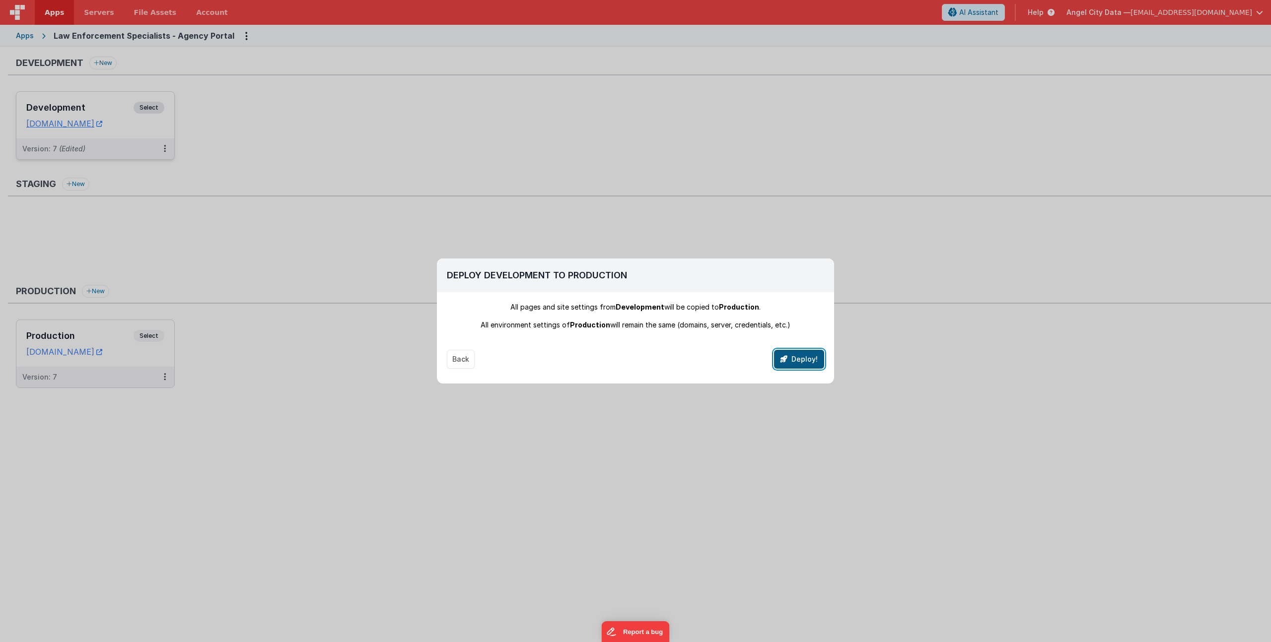
click at [803, 359] on button "Deploy!" at bounding box center [799, 359] width 50 height 19
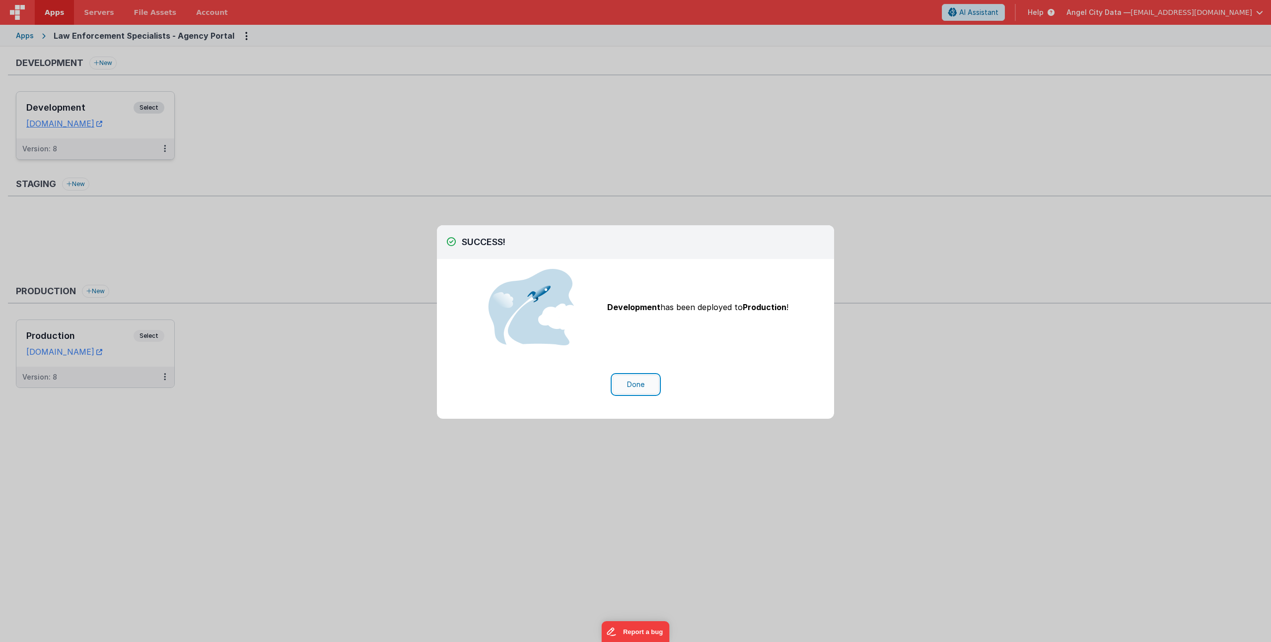
click at [635, 385] on button "Done" at bounding box center [636, 384] width 46 height 19
